Goal: Information Seeking & Learning: Understand process/instructions

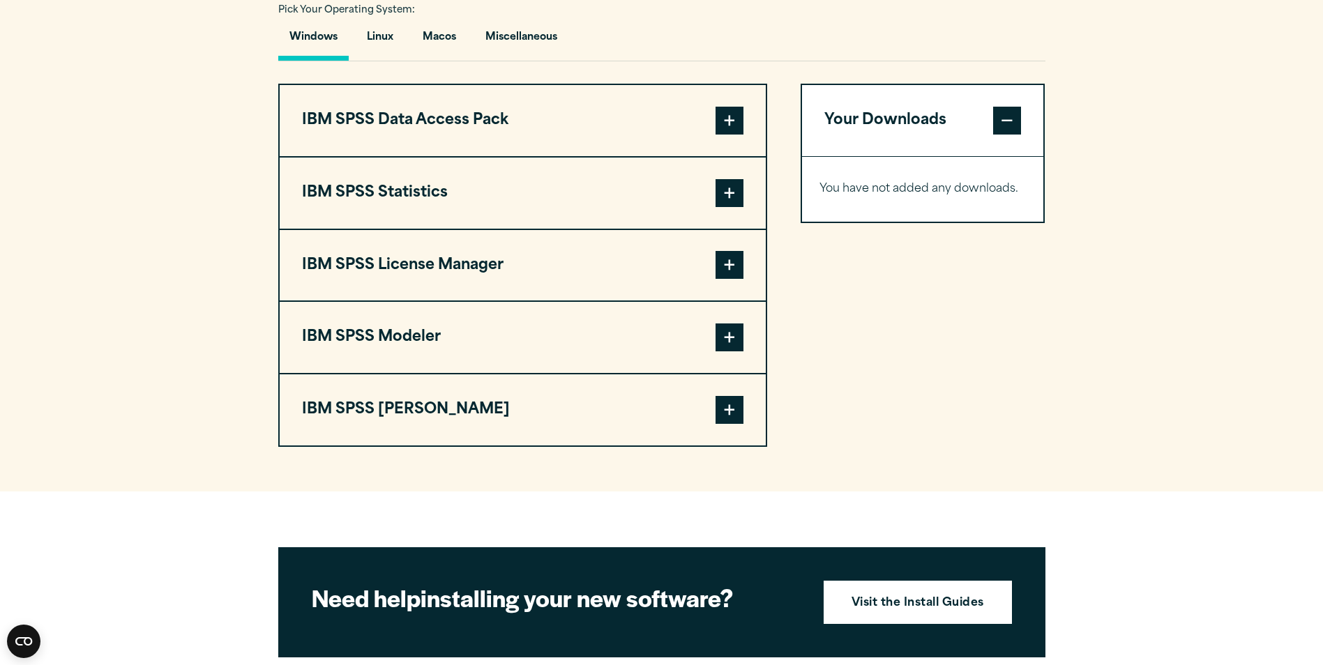
scroll to position [1325, 0]
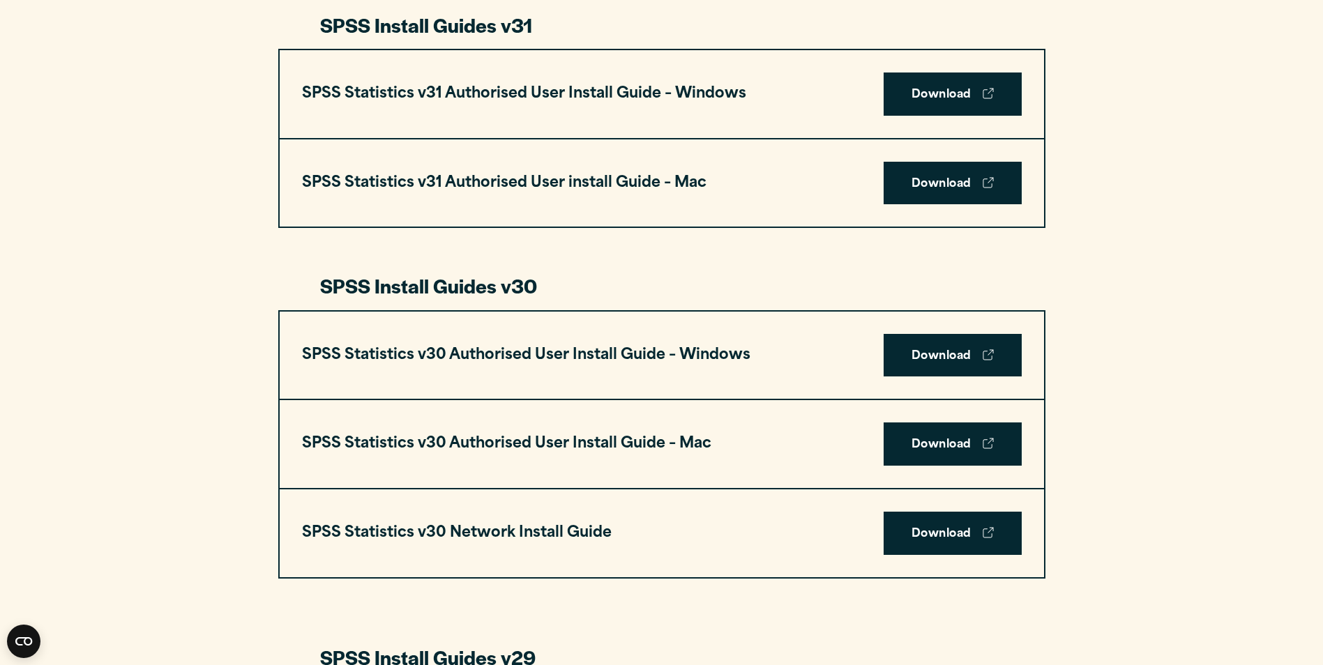
scroll to position [976, 0]
